Goal: Find specific page/section: Find specific page/section

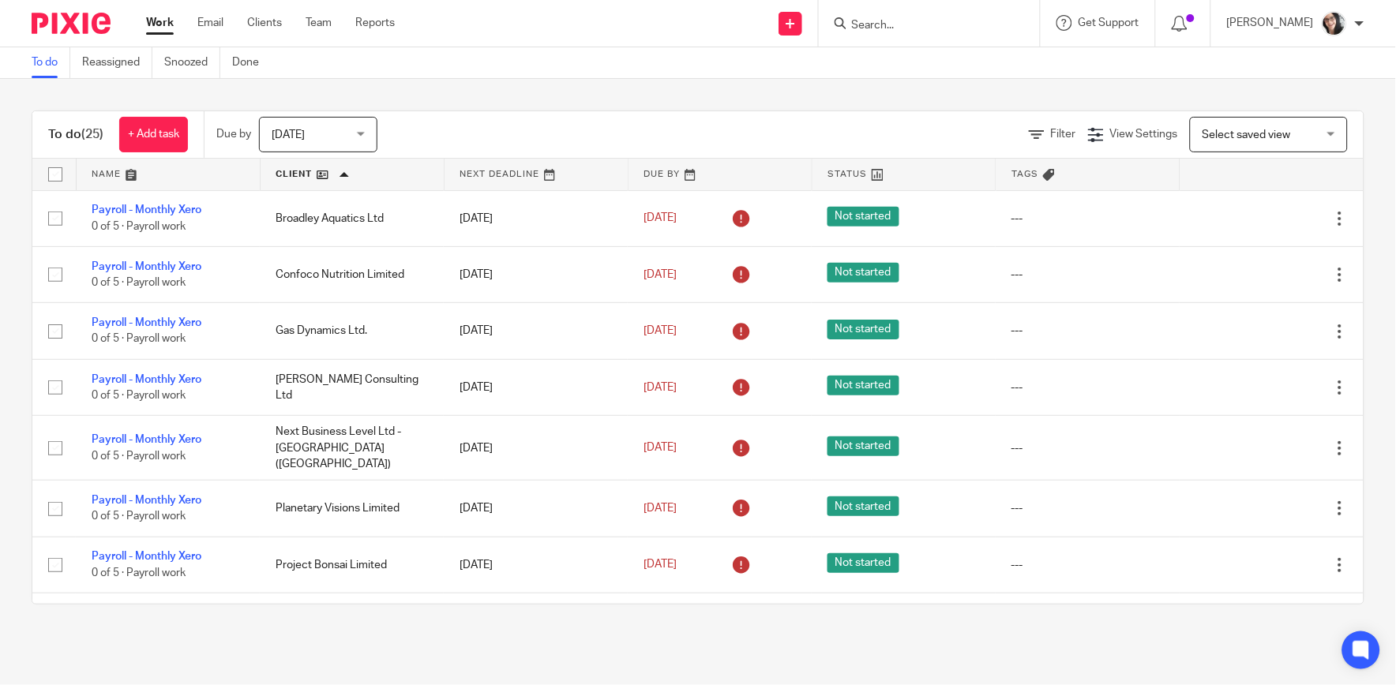
click at [906, 27] on input "Search" at bounding box center [921, 26] width 142 height 14
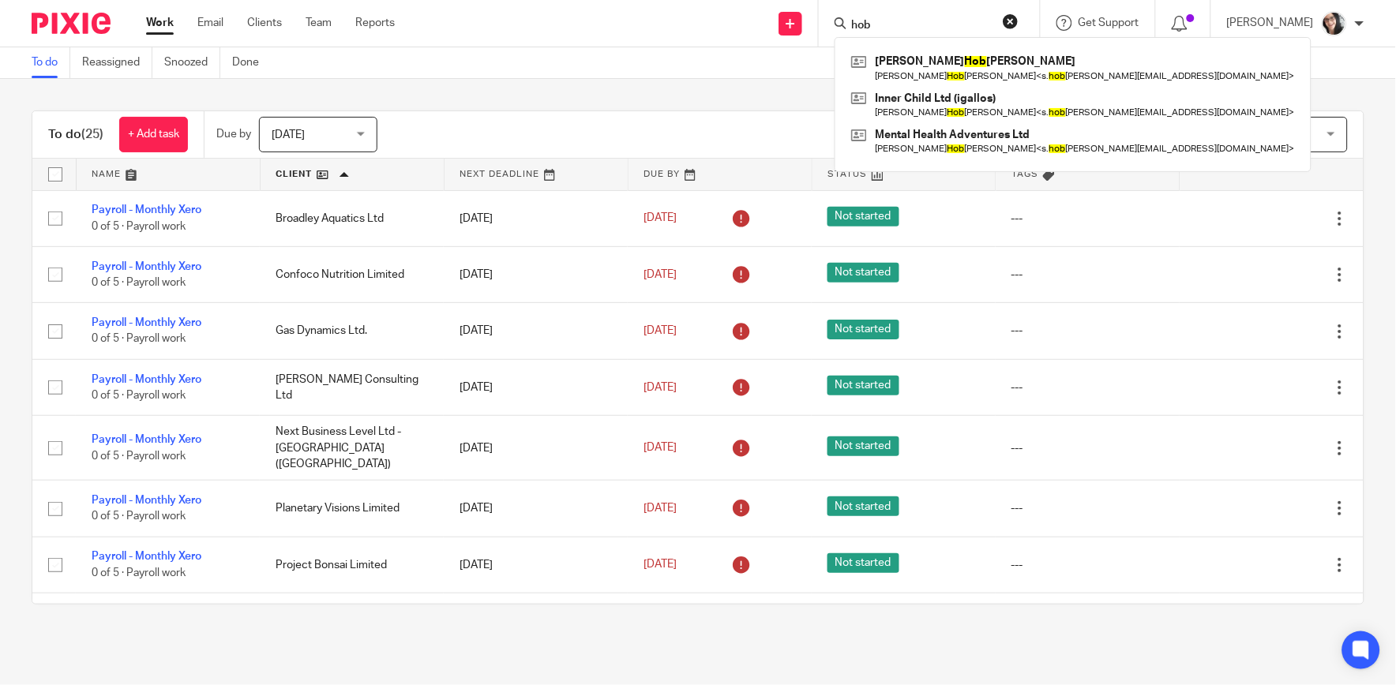
type input "hob"
click at [302, 176] on link at bounding box center [352, 175] width 183 height 32
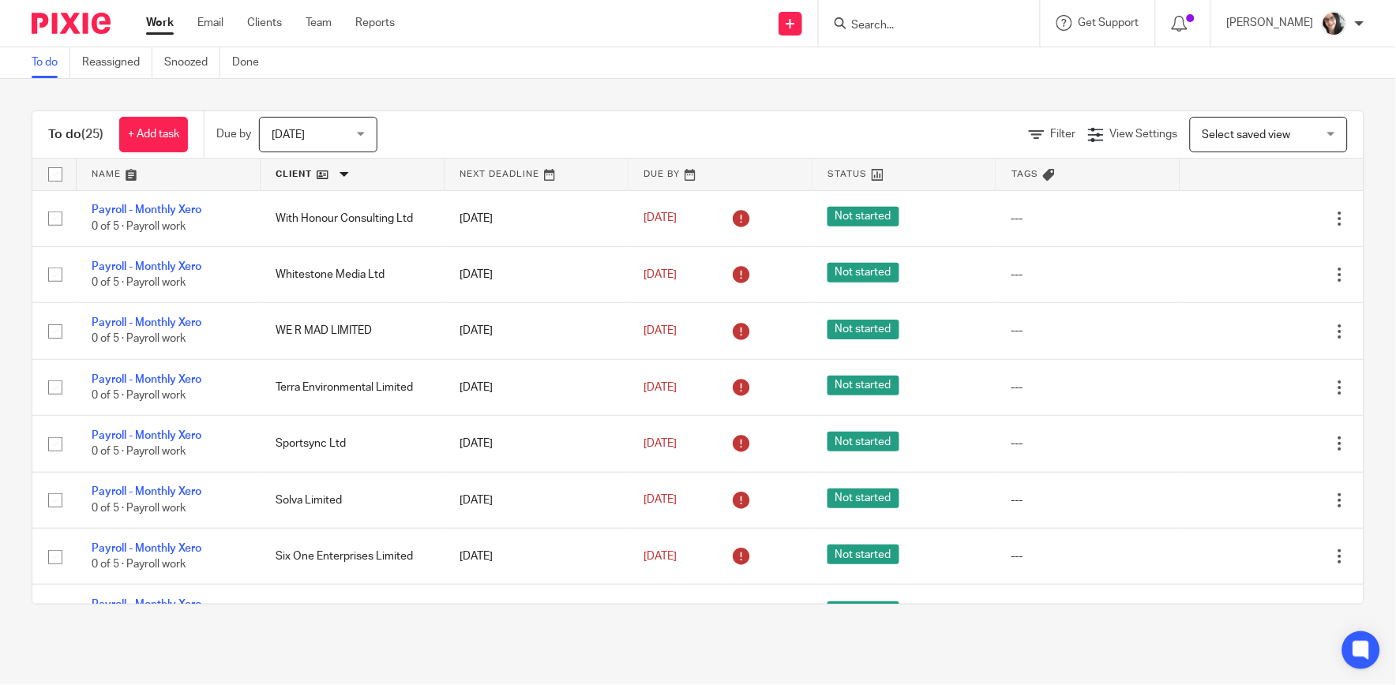
click at [290, 167] on link at bounding box center [352, 175] width 183 height 32
